Goal: Task Accomplishment & Management: Manage account settings

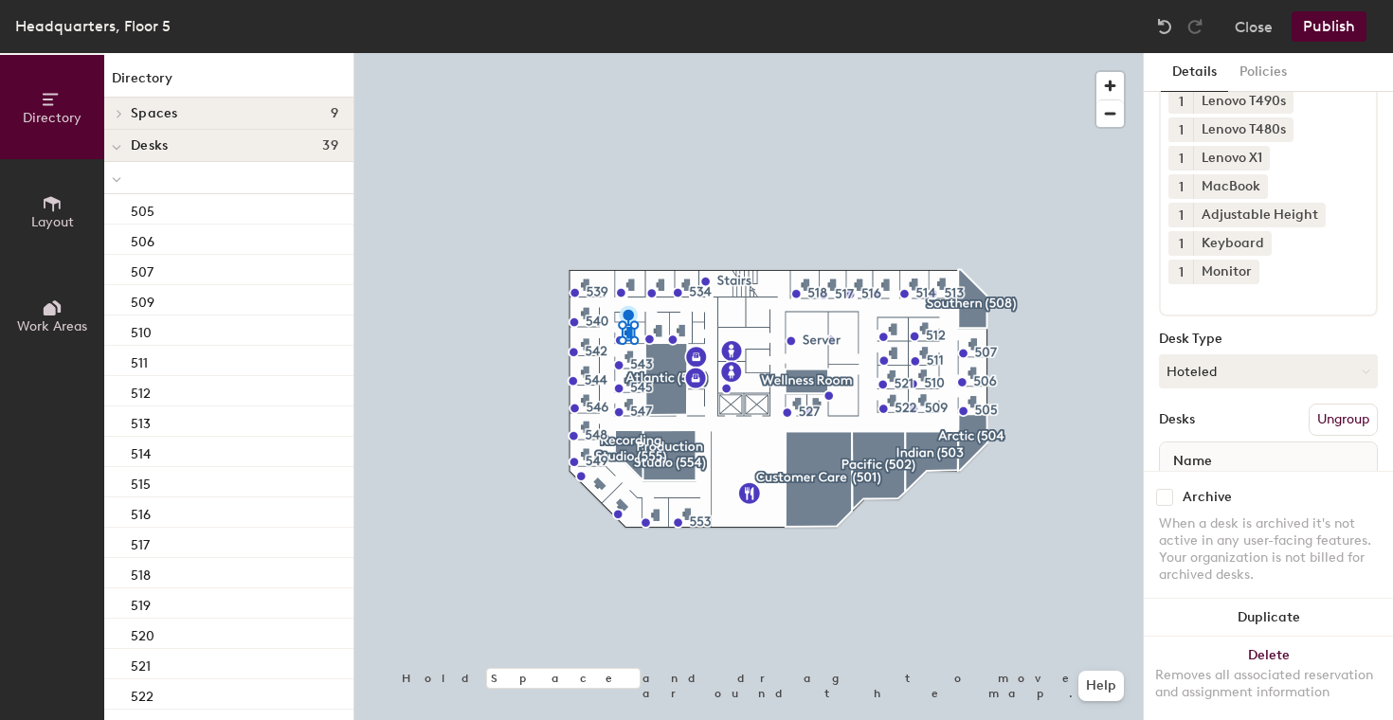
scroll to position [211, 0]
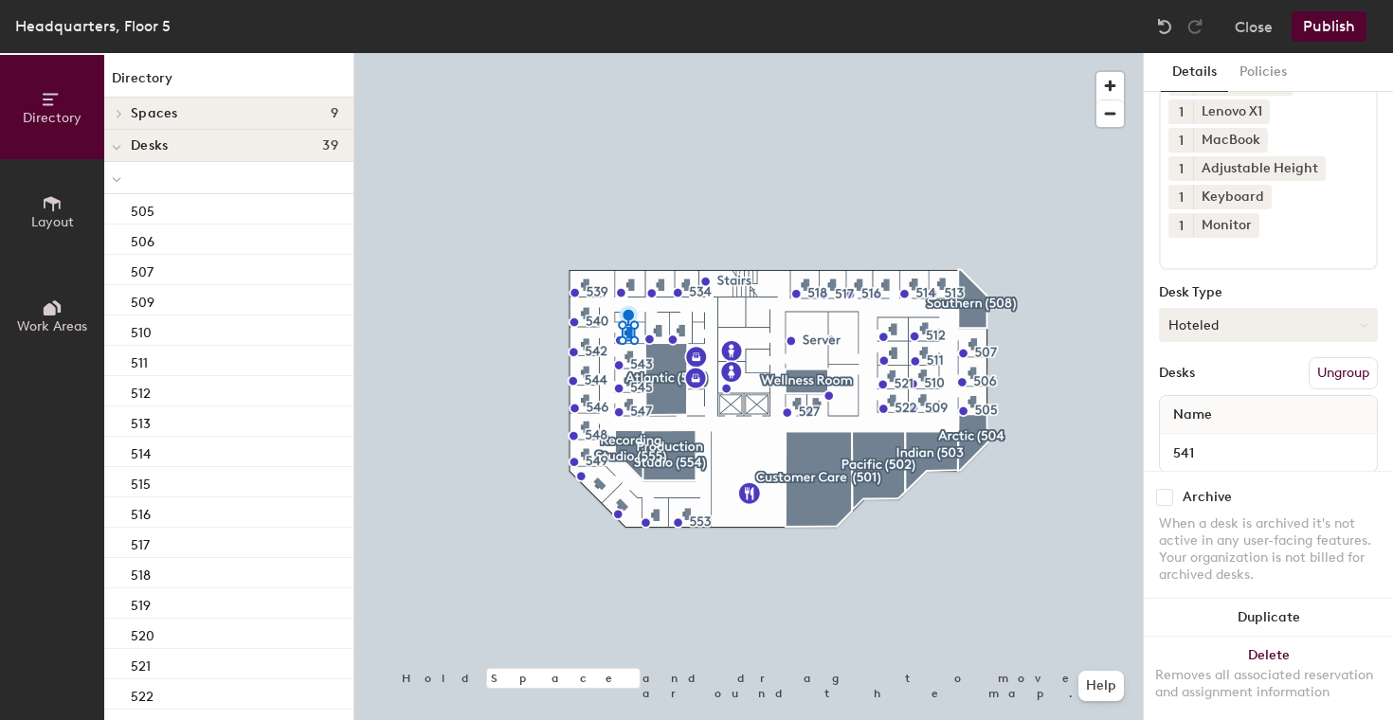
click at [1227, 308] on button "Hoteled" at bounding box center [1268, 325] width 219 height 34
click at [1192, 370] on div "Assigned" at bounding box center [1254, 384] width 189 height 28
click at [1327, 23] on button "Publish" at bounding box center [1328, 26] width 75 height 30
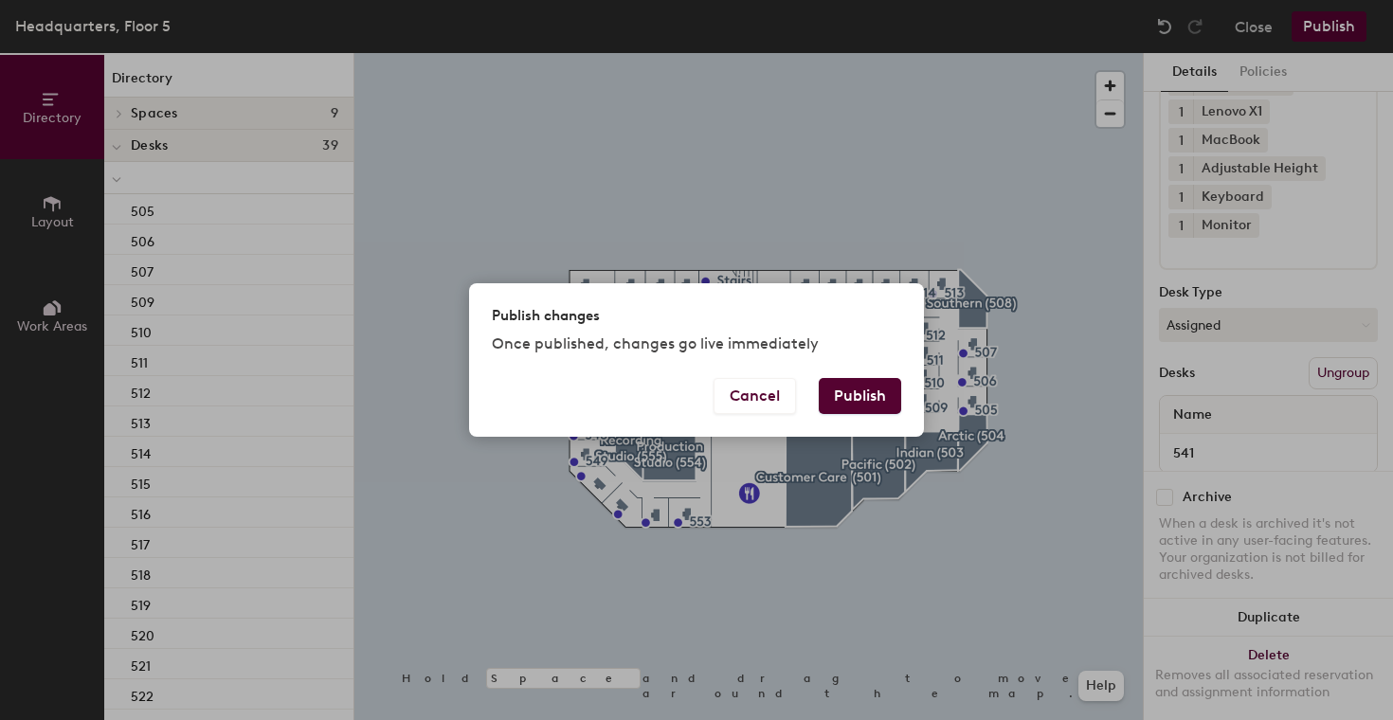
drag, startPoint x: 871, startPoint y: 398, endPoint x: 968, endPoint y: 534, distance: 167.7
click at [968, 534] on div "Publish changes Once published, changes go live immediately Cancel Publish" at bounding box center [696, 360] width 1393 height 720
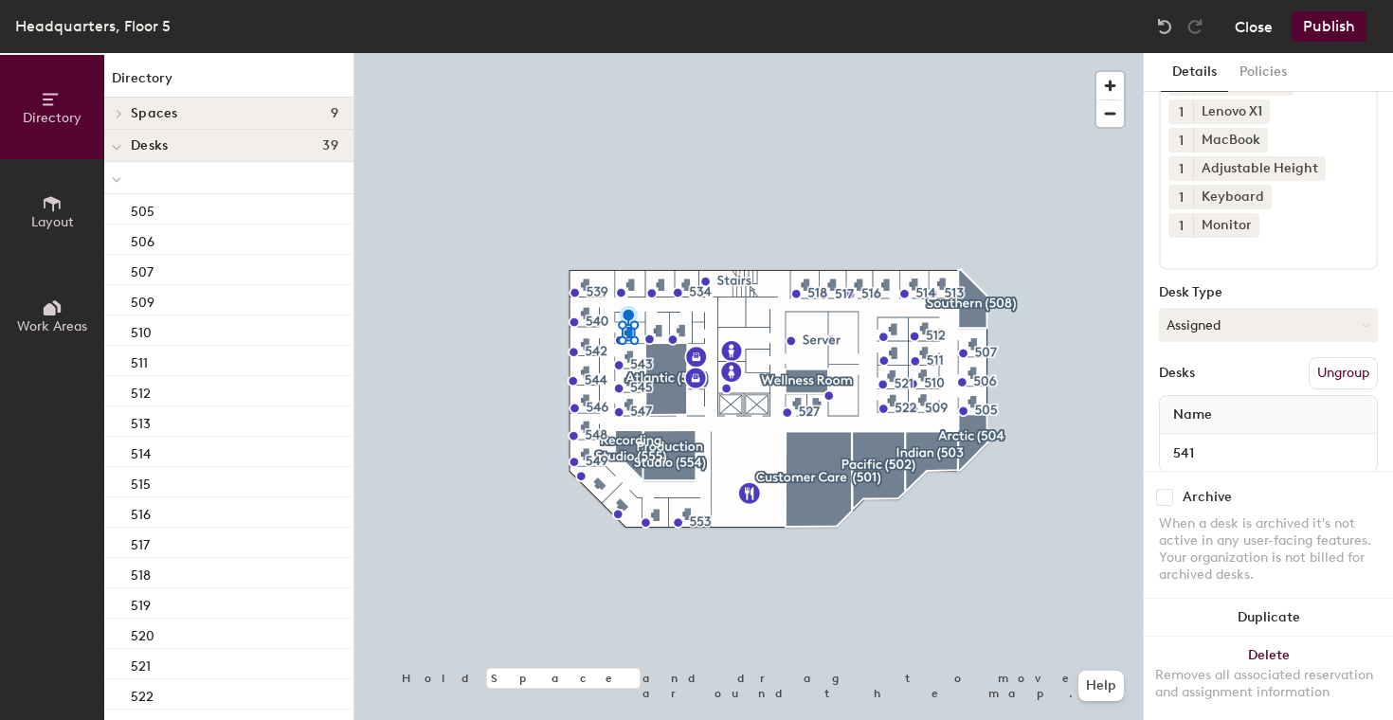
click at [1246, 35] on button "Close" at bounding box center [1254, 26] width 38 height 30
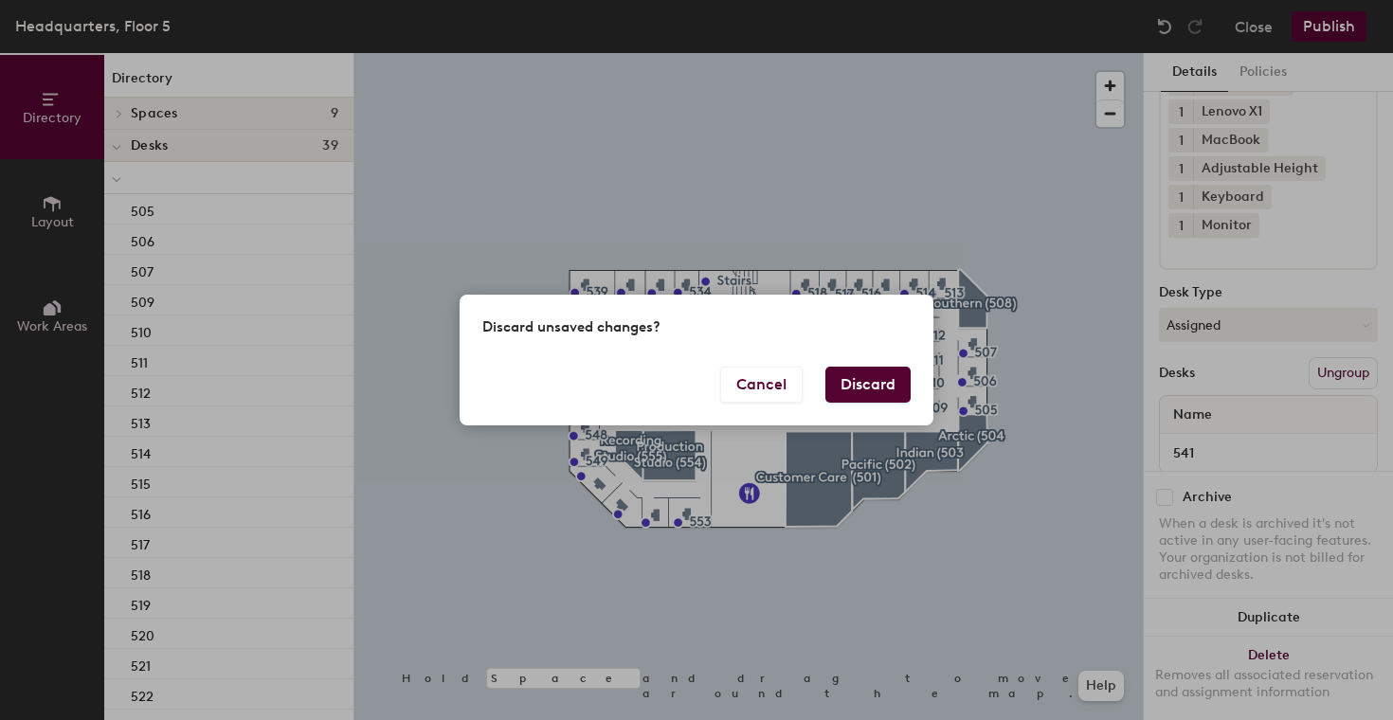
click at [850, 391] on button "Discard" at bounding box center [867, 385] width 85 height 36
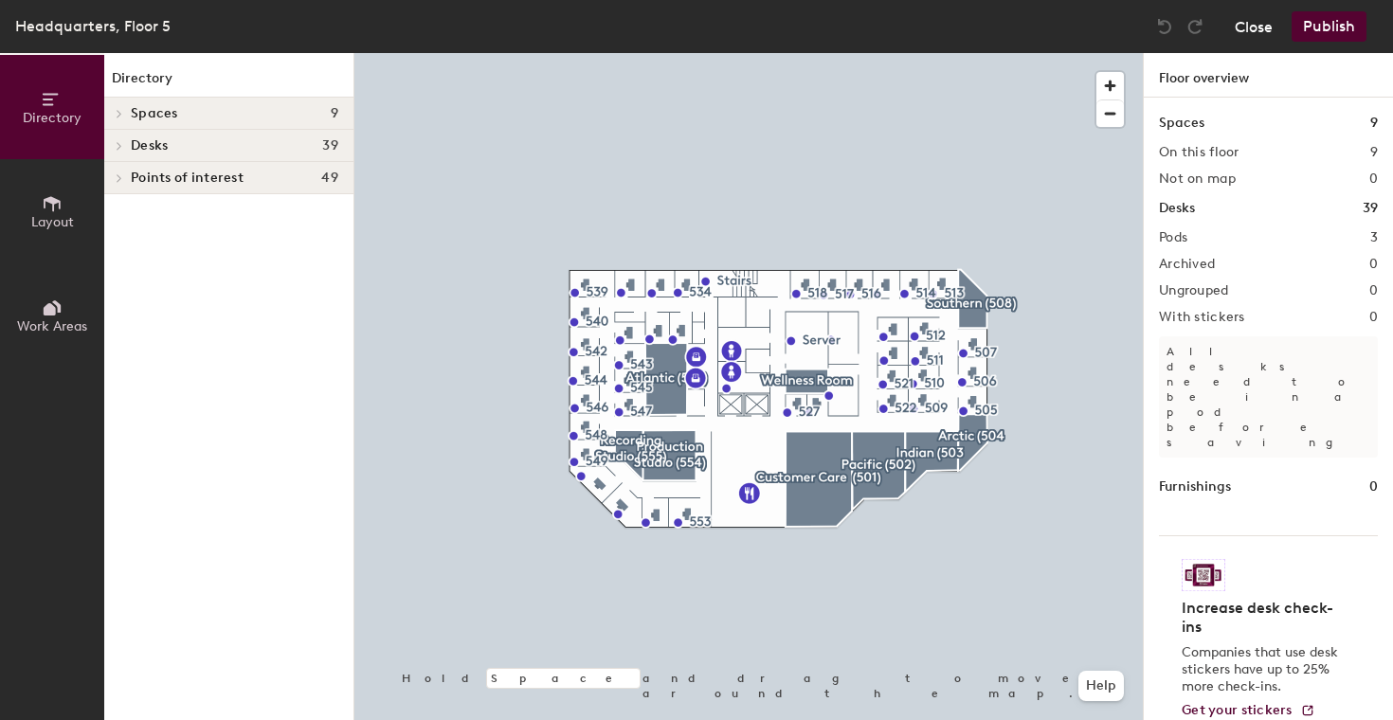
click at [1236, 20] on button "Close" at bounding box center [1254, 26] width 38 height 30
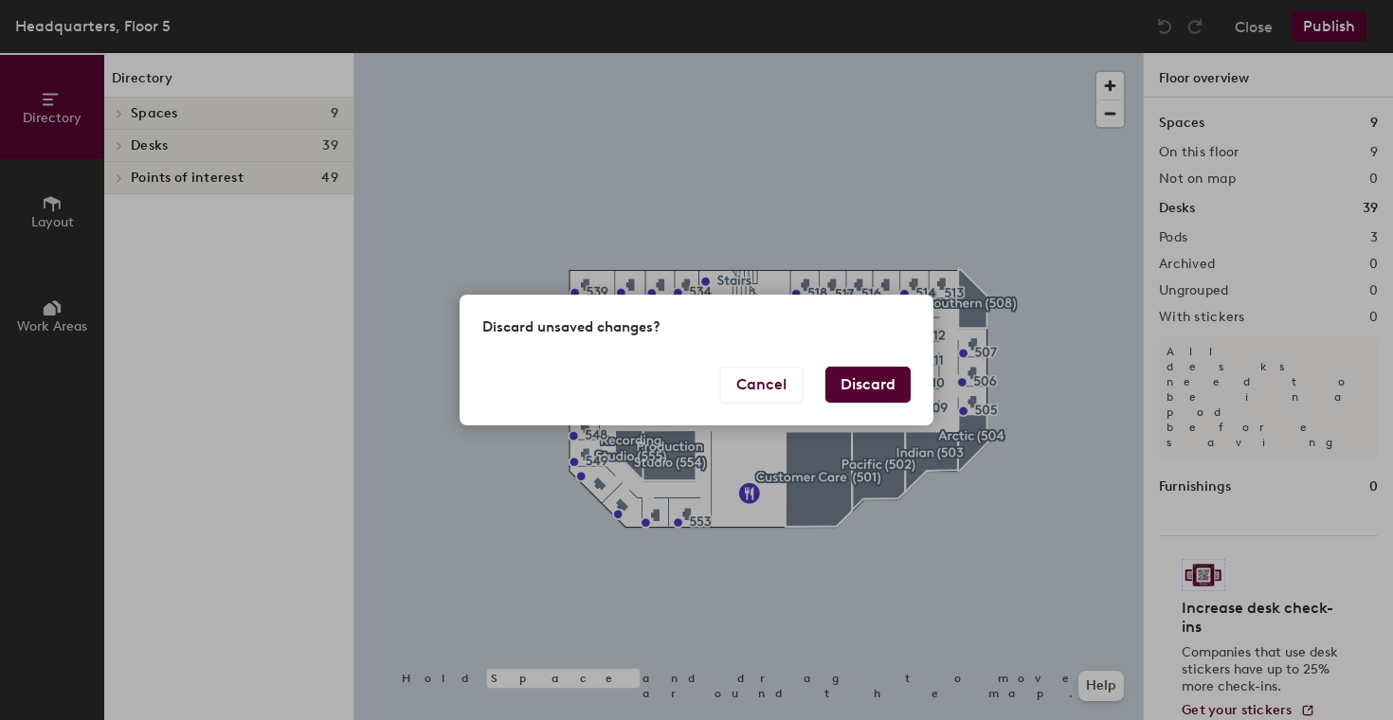
click at [847, 386] on button "Discard" at bounding box center [867, 385] width 85 height 36
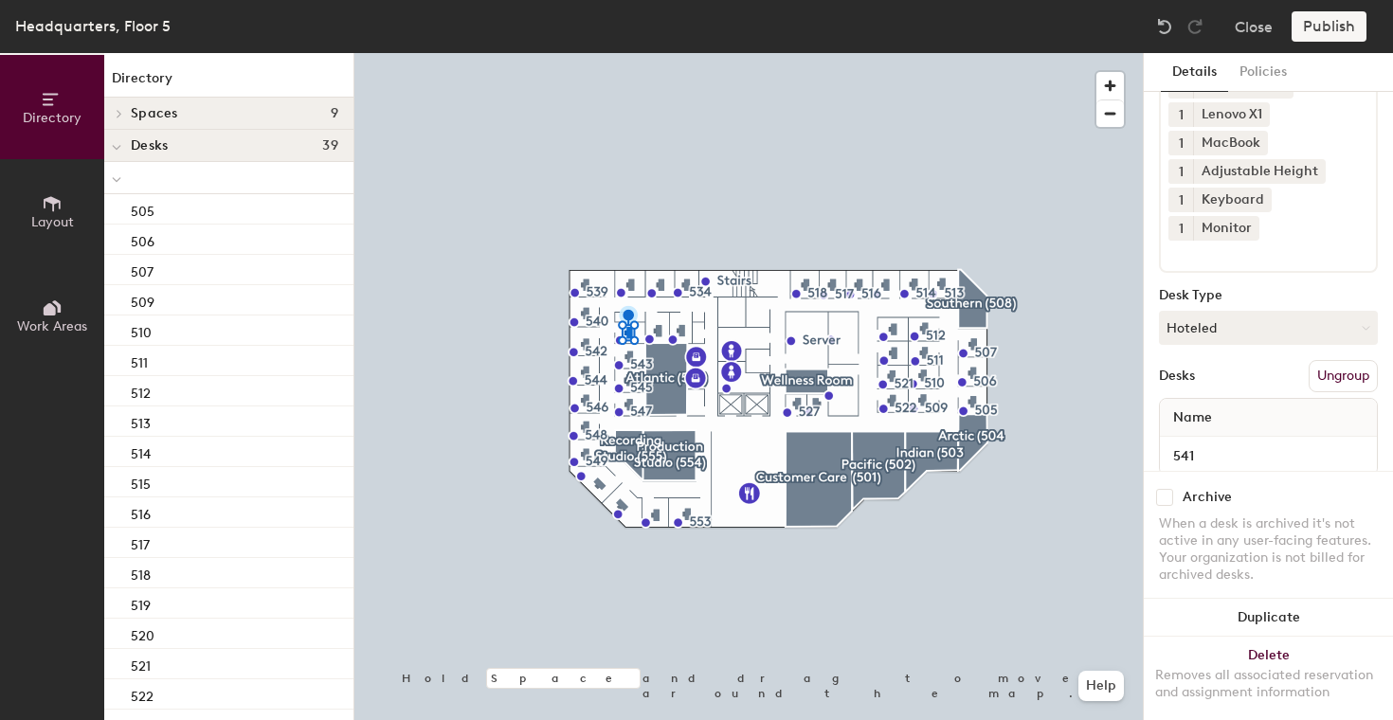
scroll to position [211, 0]
click at [1210, 308] on button "Hoteled" at bounding box center [1268, 325] width 219 height 34
click at [1208, 370] on div "Assigned" at bounding box center [1254, 384] width 189 height 28
click at [1319, 26] on button "Publish" at bounding box center [1328, 26] width 75 height 30
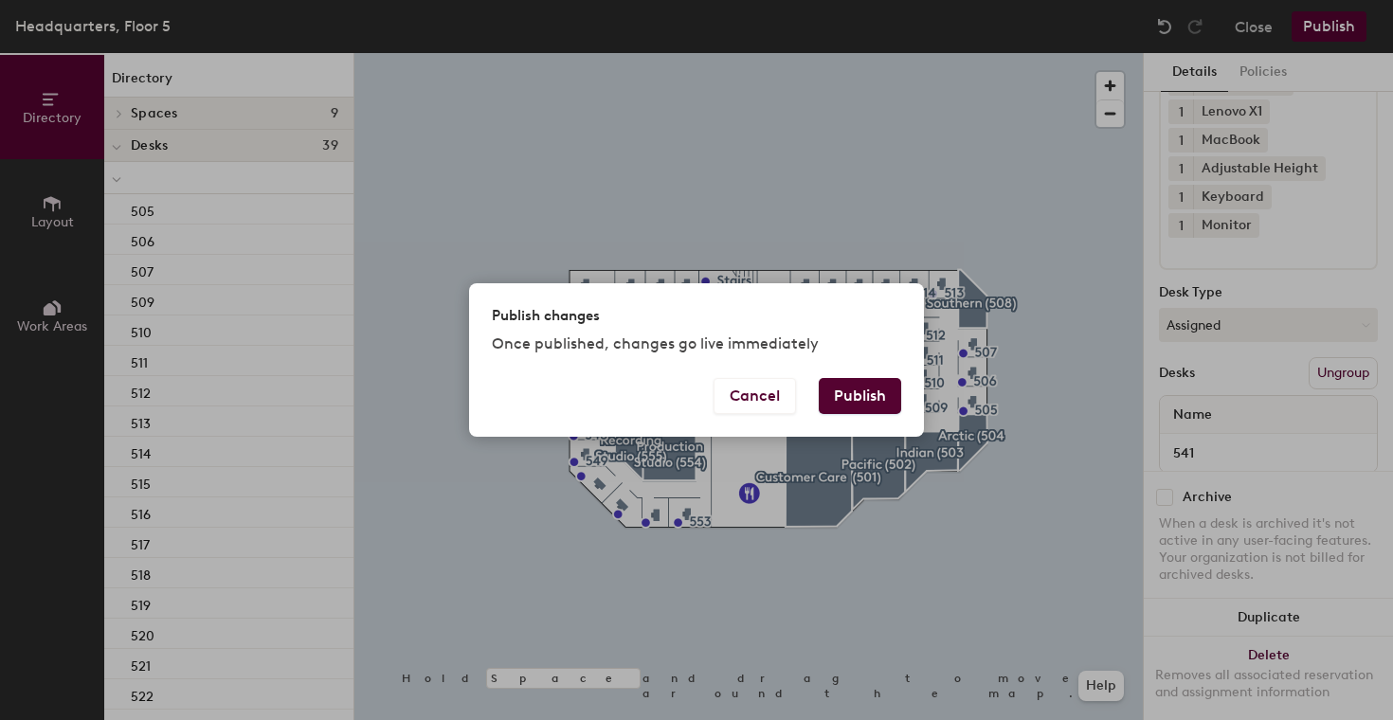
click at [865, 403] on button "Publish" at bounding box center [860, 396] width 82 height 36
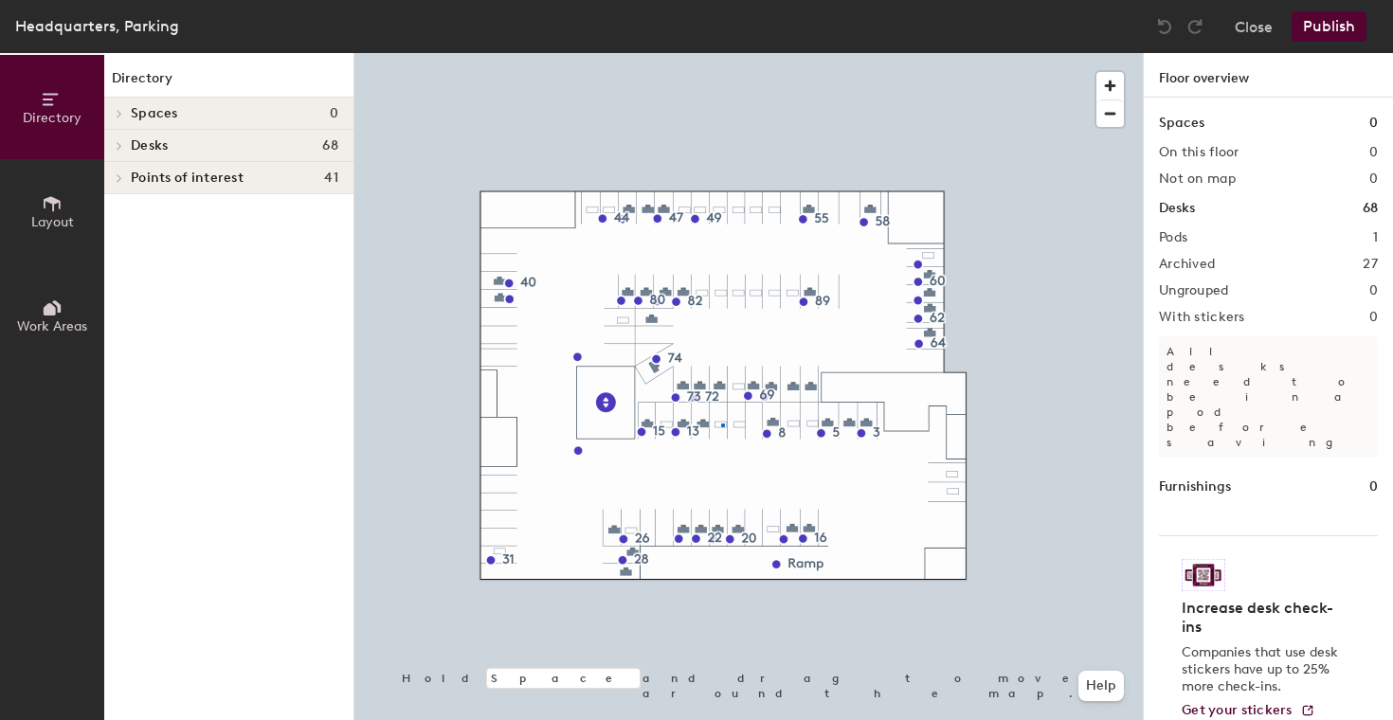
click at [721, 53] on div at bounding box center [748, 53] width 788 height 0
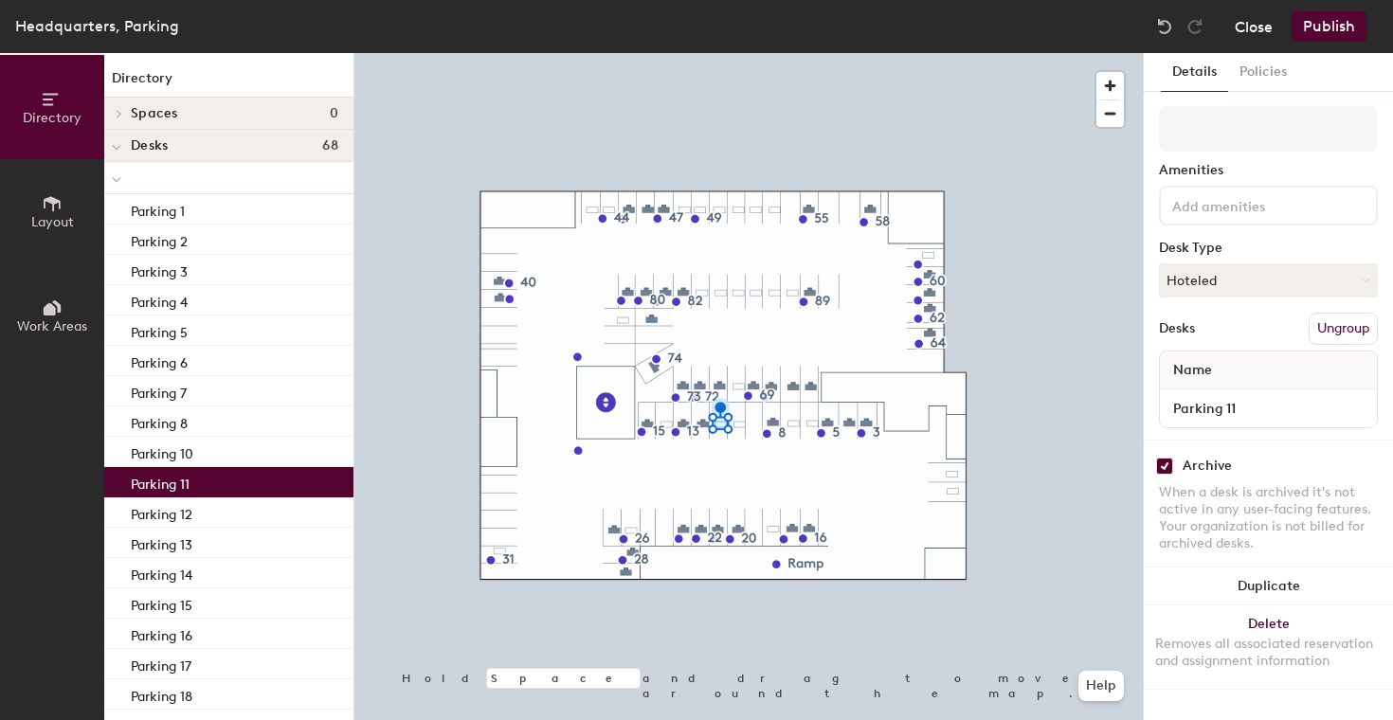
click at [1250, 27] on button "Close" at bounding box center [1254, 26] width 38 height 30
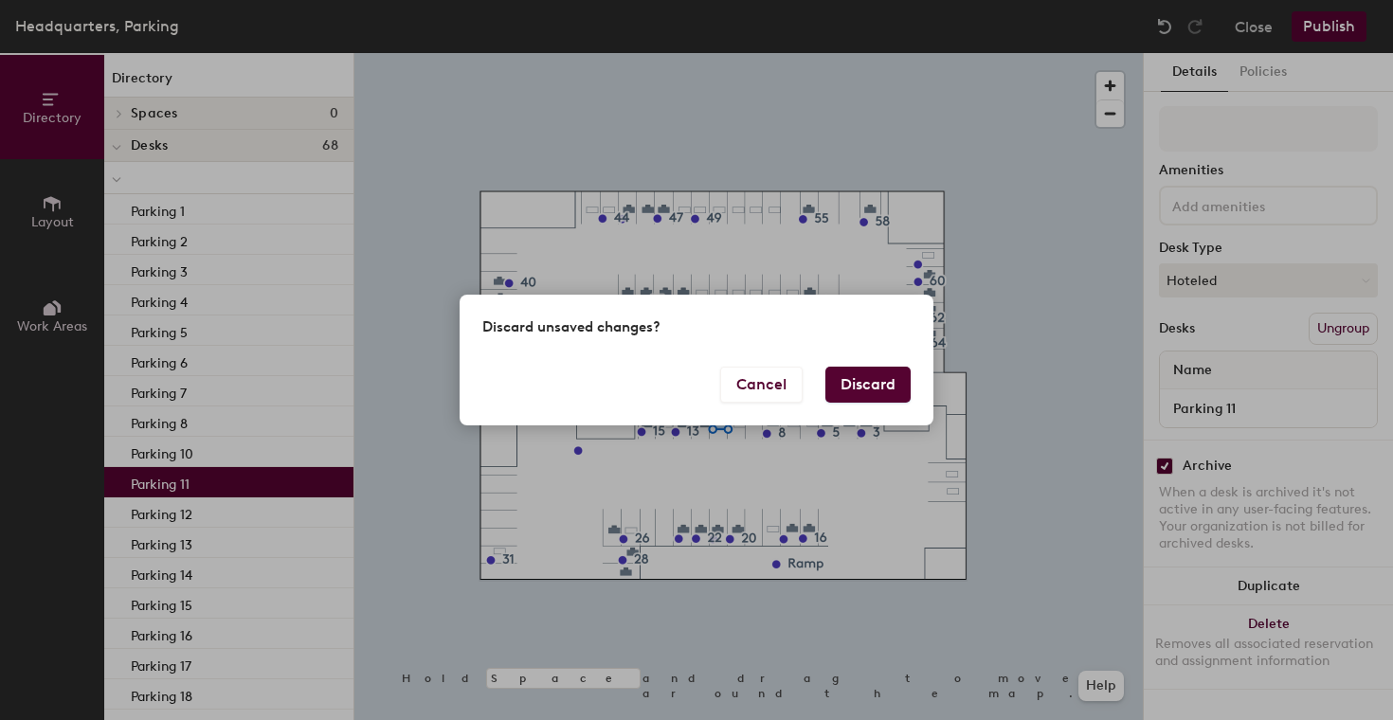
click at [893, 387] on button "Discard" at bounding box center [867, 385] width 85 height 36
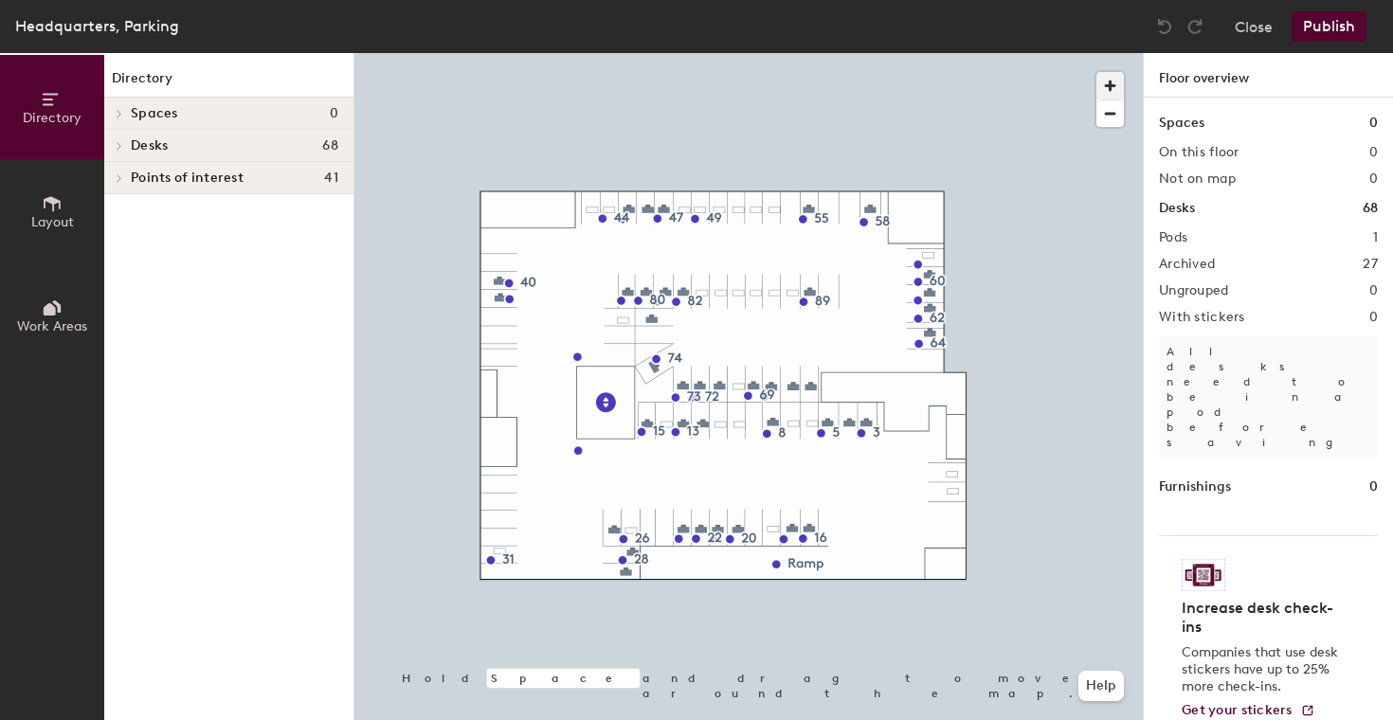
click at [1115, 81] on span "button" at bounding box center [1109, 85] width 27 height 27
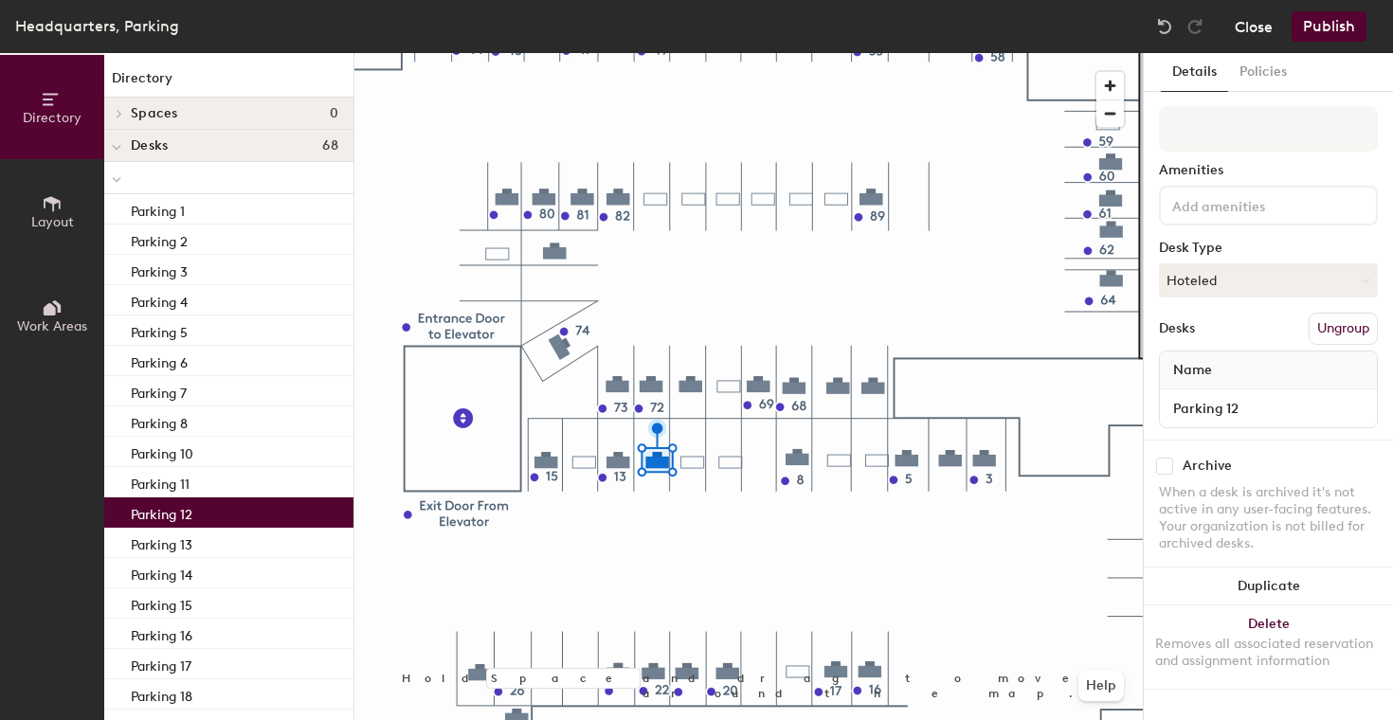
click at [1246, 23] on button "Close" at bounding box center [1254, 26] width 38 height 30
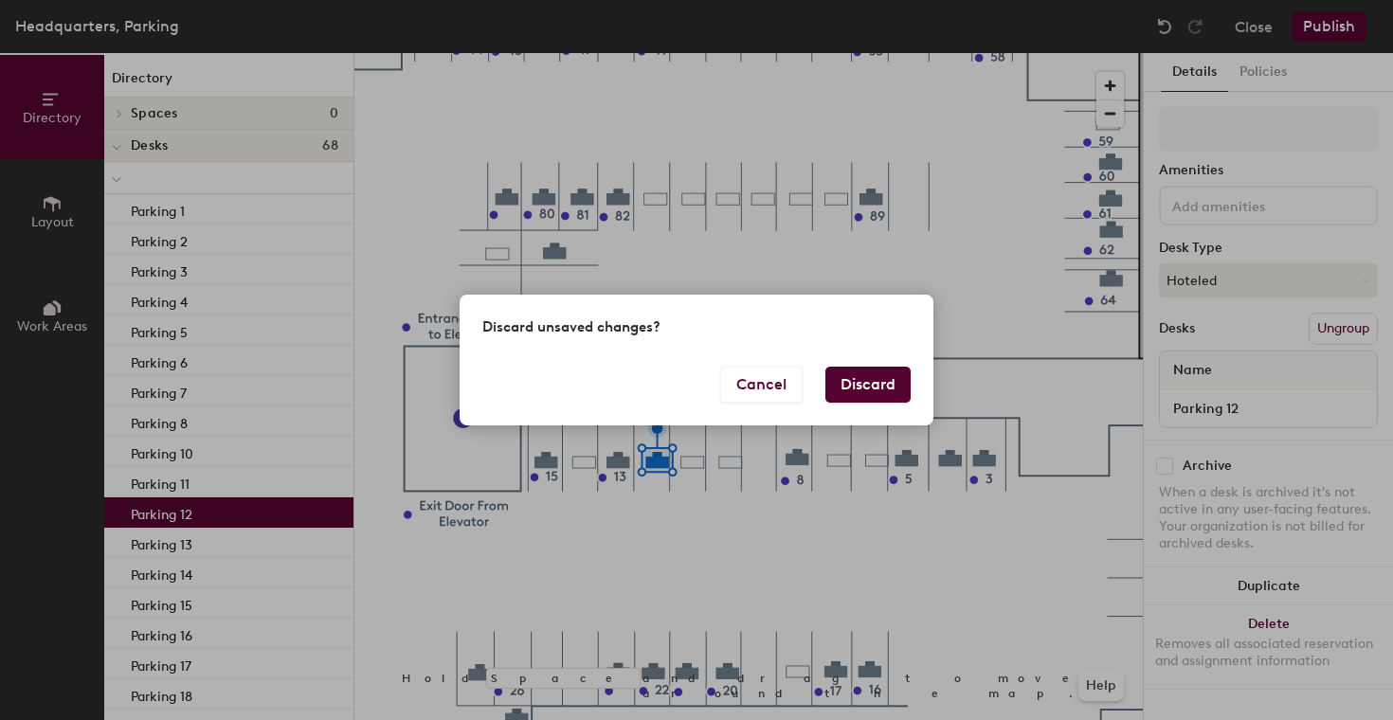
click at [854, 389] on button "Discard" at bounding box center [867, 385] width 85 height 36
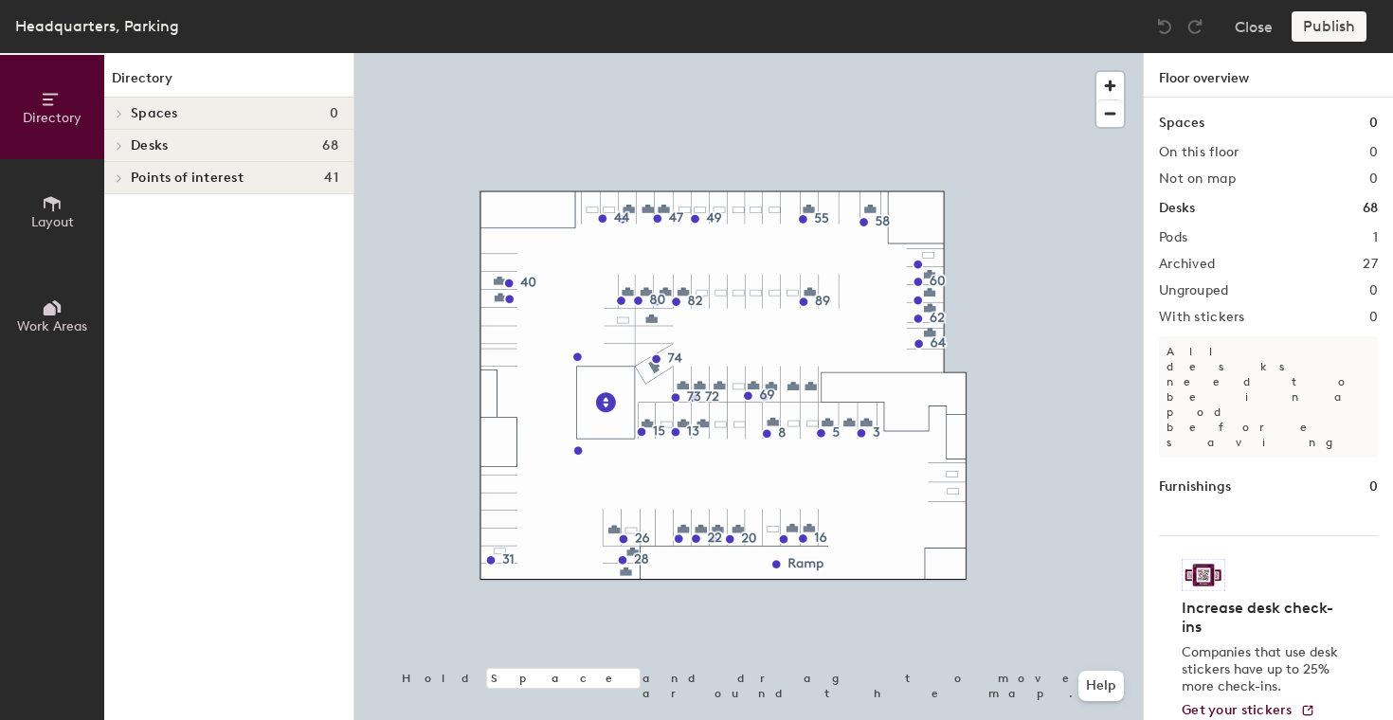
click at [717, 53] on div at bounding box center [748, 53] width 788 height 0
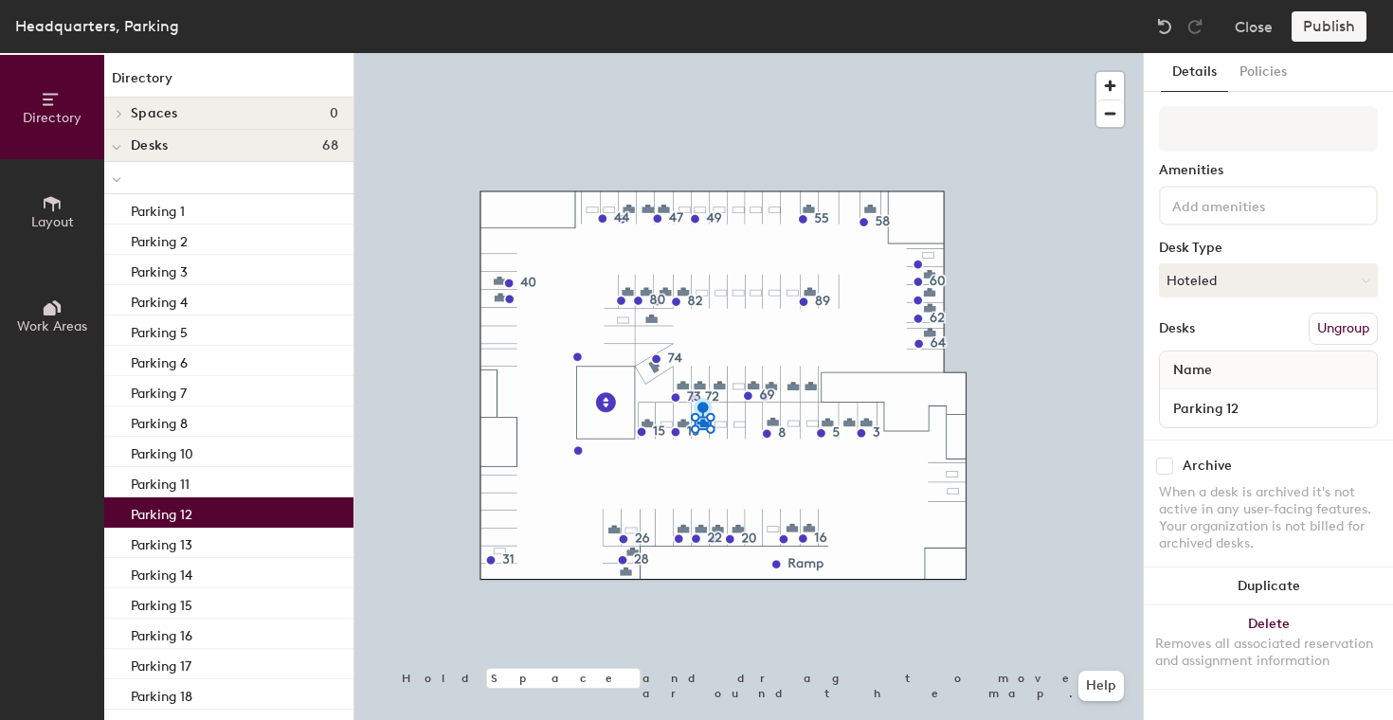
click at [1161, 463] on input "checkbox" at bounding box center [1164, 466] width 17 height 17
checkbox input "true"
click at [1206, 275] on button "Hoteled" at bounding box center [1268, 280] width 219 height 34
click at [1207, 336] on div "Assigned" at bounding box center [1254, 339] width 189 height 28
click at [1351, 24] on button "Publish" at bounding box center [1328, 26] width 75 height 30
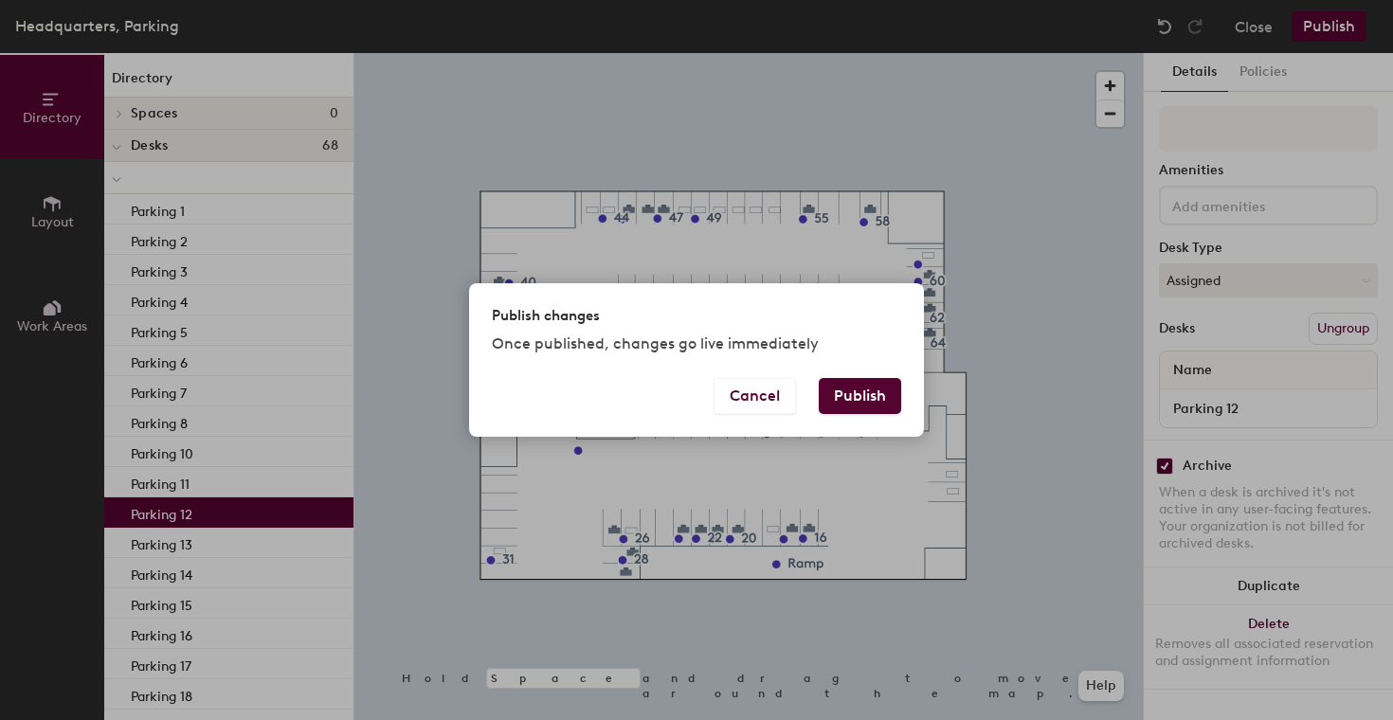
click at [861, 399] on button "Publish" at bounding box center [860, 396] width 82 height 36
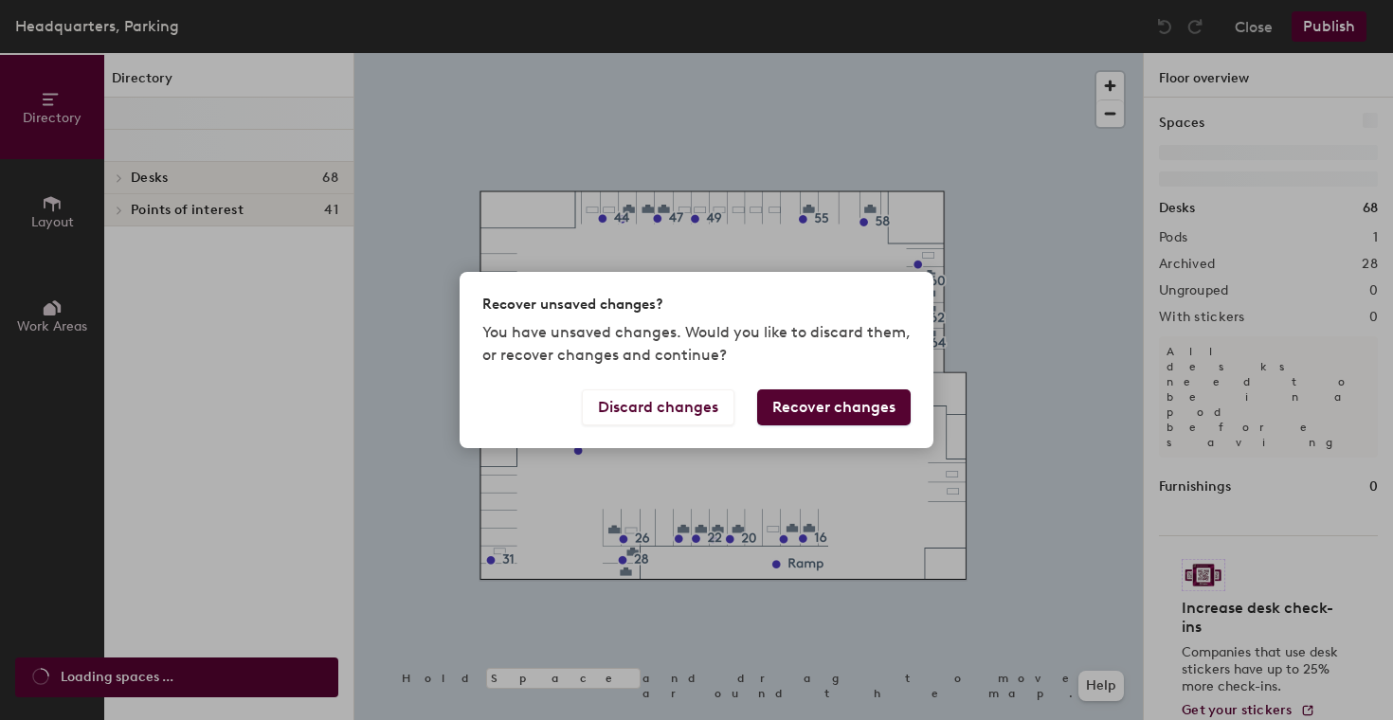
click at [1263, 27] on div "Recover unsaved changes? You have unsaved changes. Would you like to discard th…" at bounding box center [696, 360] width 1393 height 720
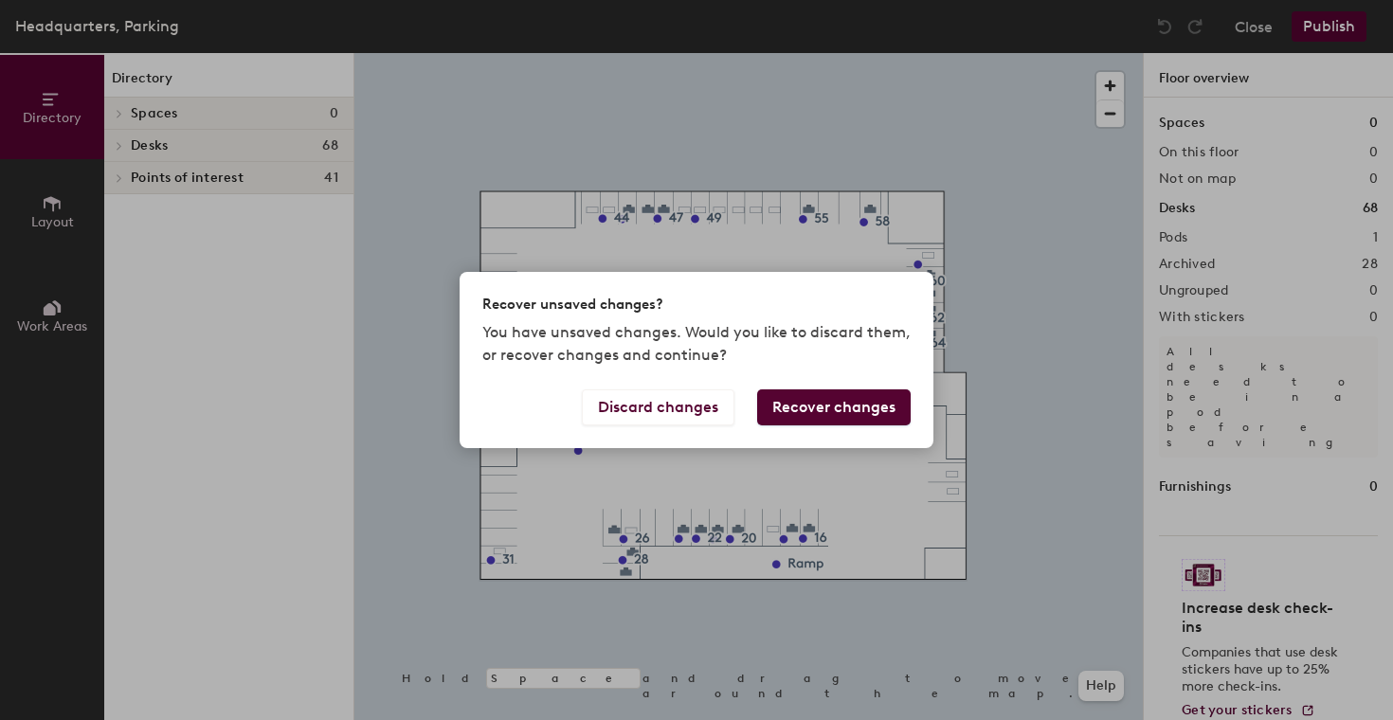
click at [1262, 27] on div "Recover unsaved changes? You have unsaved changes. Would you like to discard th…" at bounding box center [696, 360] width 1393 height 720
click at [1092, 422] on div "Recover unsaved changes? You have unsaved changes. Would you like to discard th…" at bounding box center [696, 360] width 1393 height 720
